Goal: Transaction & Acquisition: Purchase product/service

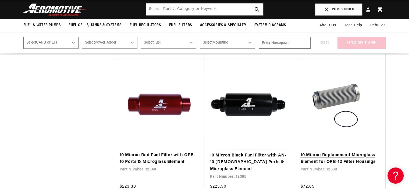
scroll to position [645, 0]
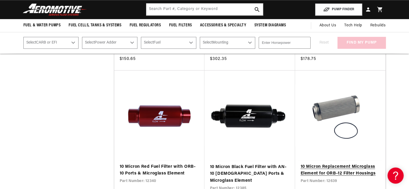
click at [324, 163] on link "10 Micron Replacement Microglass Element for ORB-12 Filter Housings" at bounding box center [340, 170] width 80 height 14
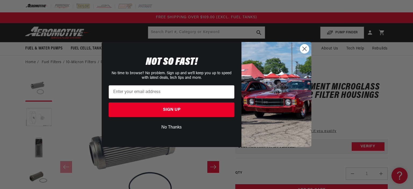
click at [304, 52] on circle "Close dialog" at bounding box center [304, 48] width 9 height 9
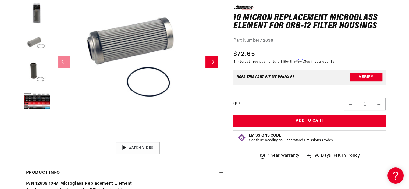
scroll to position [108, 0]
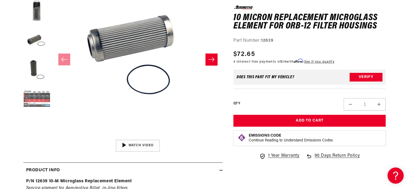
click at [40, 103] on button "Load image 6 in gallery view" at bounding box center [36, 99] width 27 height 27
